Goal: Use online tool/utility: Utilize a website feature to perform a specific function

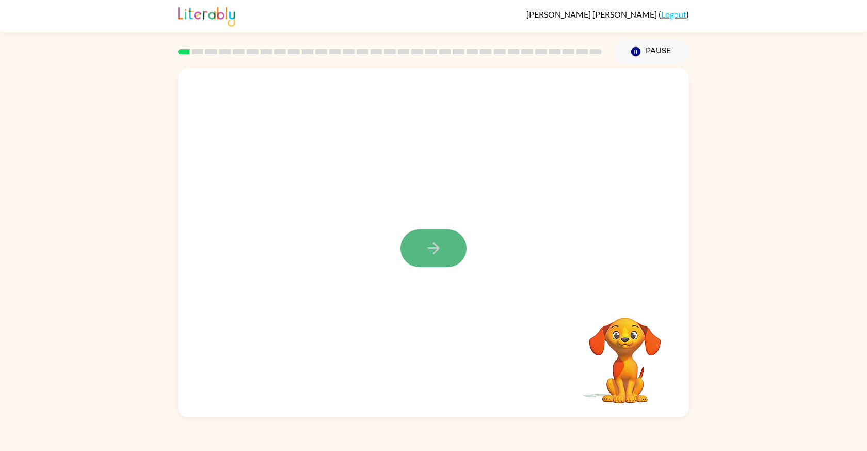
click at [425, 247] on icon "button" at bounding box center [434, 248] width 18 height 18
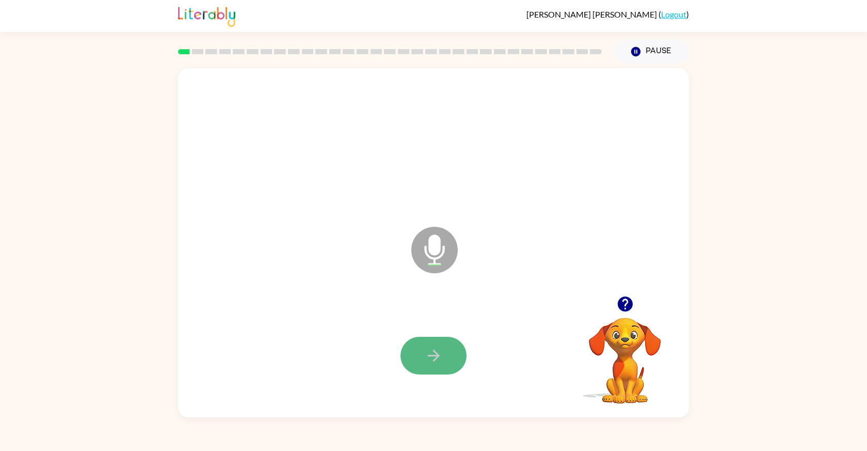
click at [448, 354] on button "button" at bounding box center [434, 356] width 66 height 38
click at [442, 362] on icon "button" at bounding box center [434, 355] width 18 height 18
click at [438, 369] on button "button" at bounding box center [434, 356] width 66 height 38
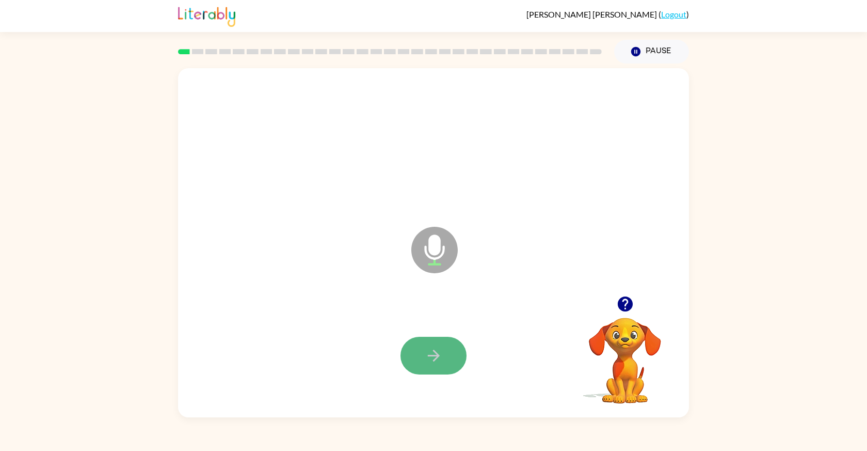
click at [435, 361] on icon "button" at bounding box center [434, 355] width 18 height 18
click at [429, 361] on icon "button" at bounding box center [434, 355] width 18 height 18
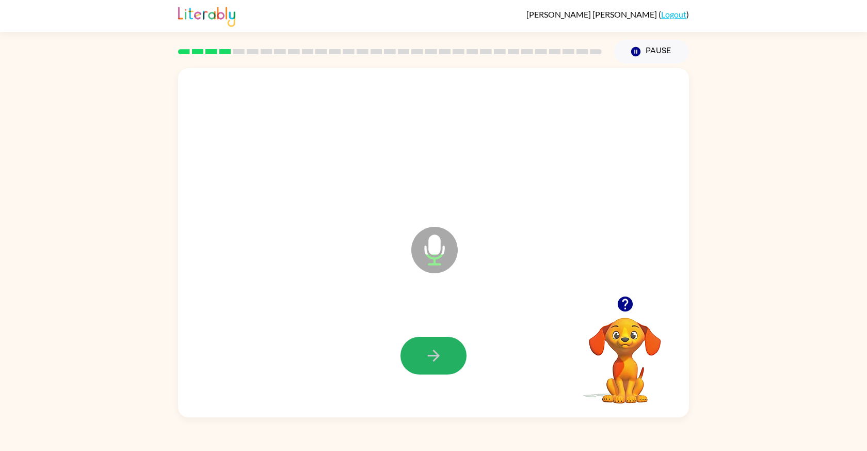
click at [429, 361] on icon "button" at bounding box center [434, 355] width 18 height 18
click at [432, 363] on icon "button" at bounding box center [434, 355] width 18 height 18
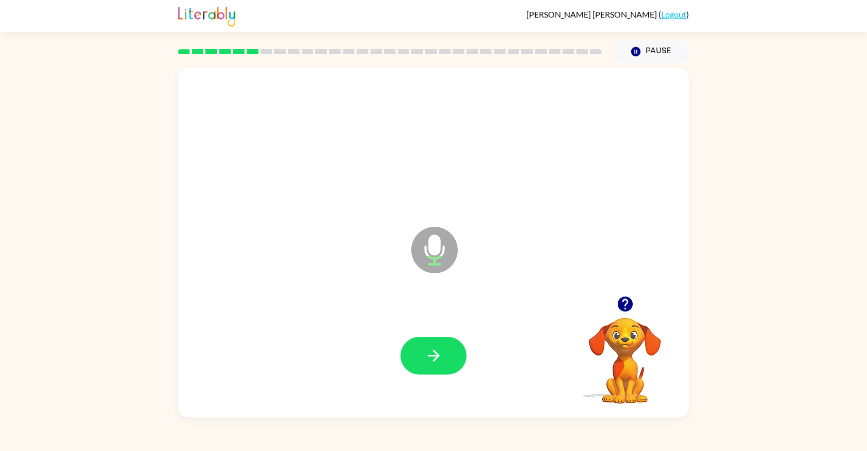
click at [432, 363] on icon "button" at bounding box center [434, 355] width 18 height 18
click at [431, 362] on icon "button" at bounding box center [434, 355] width 18 height 18
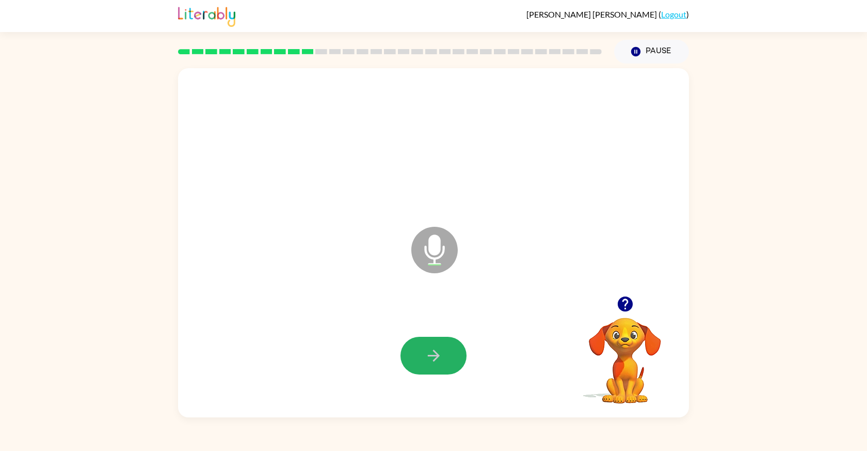
click at [431, 362] on icon "button" at bounding box center [434, 355] width 18 height 18
click at [431, 360] on icon "button" at bounding box center [434, 355] width 18 height 18
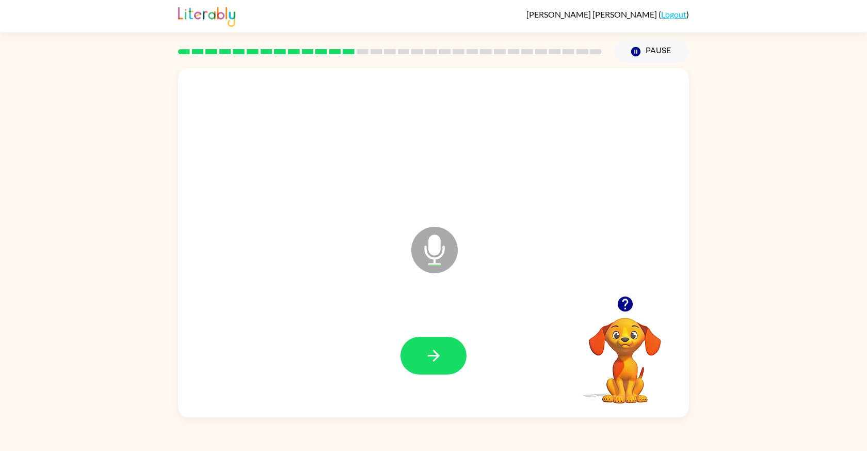
click at [431, 360] on icon "button" at bounding box center [434, 355] width 18 height 18
click at [431, 358] on icon "button" at bounding box center [434, 355] width 18 height 18
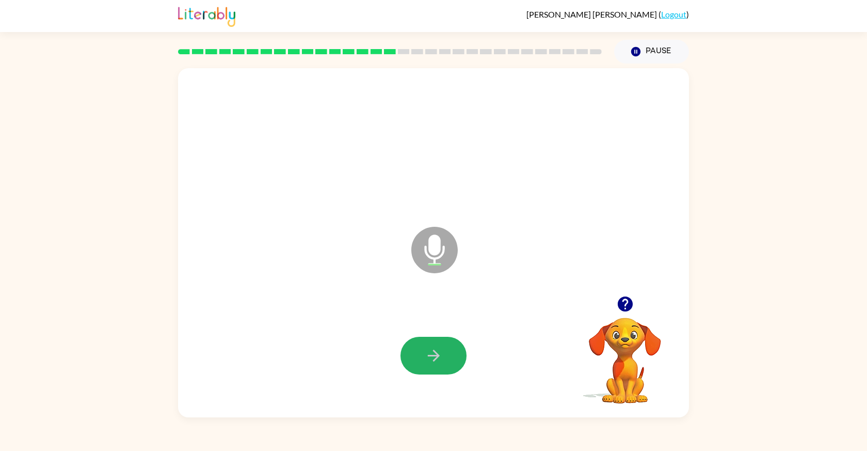
click at [431, 358] on icon "button" at bounding box center [434, 355] width 18 height 18
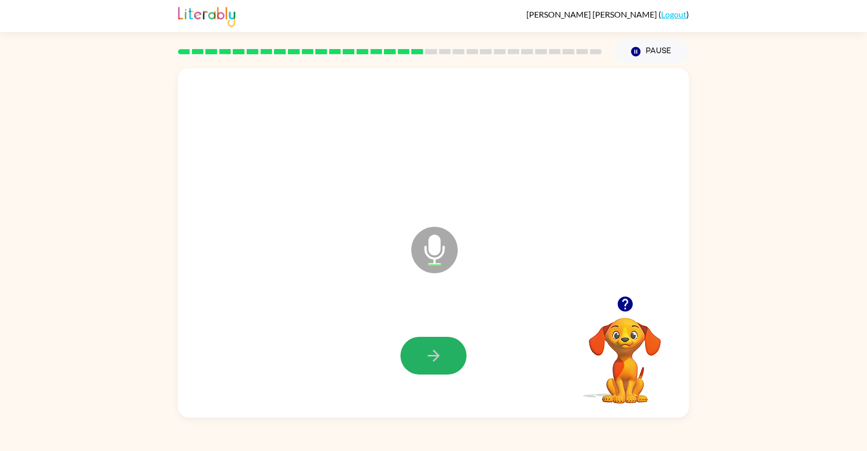
click at [431, 358] on icon "button" at bounding box center [434, 355] width 18 height 18
click at [427, 366] on button "button" at bounding box center [434, 356] width 66 height 38
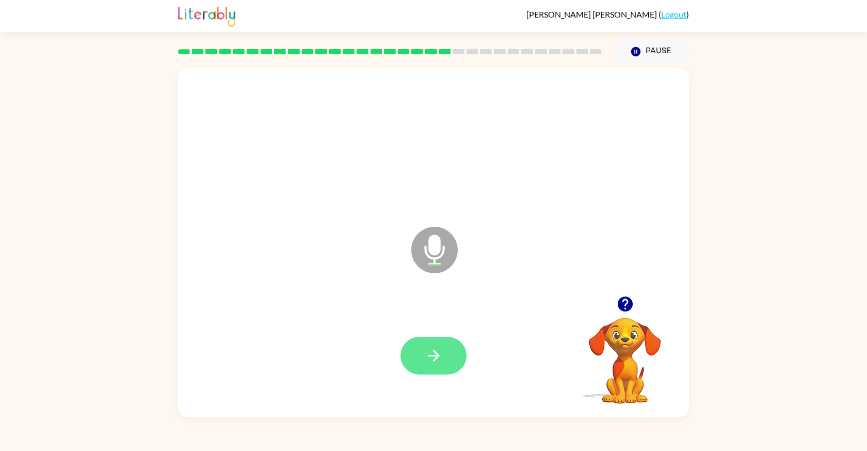
click at [416, 372] on button "button" at bounding box center [434, 356] width 66 height 38
